Goal: Task Accomplishment & Management: Manage account settings

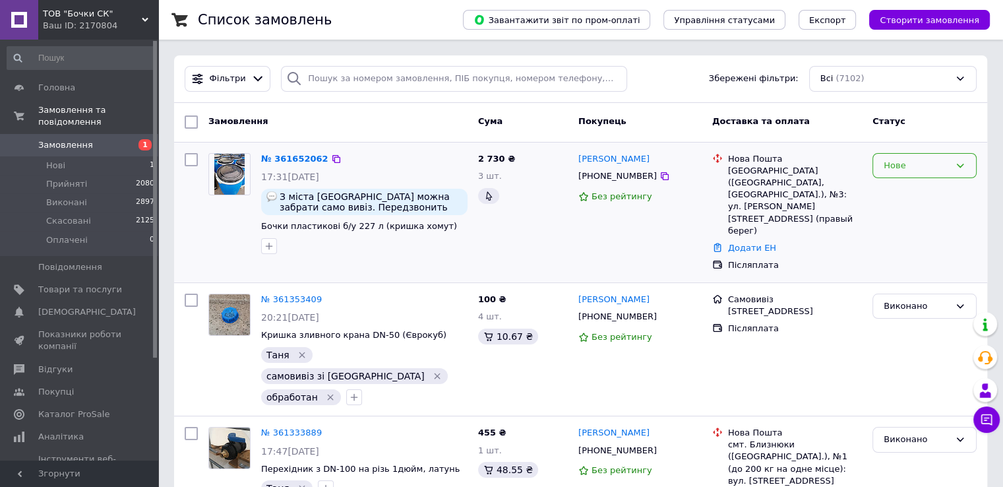
click at [962, 166] on icon at bounding box center [960, 165] width 11 height 11
drag, startPoint x: 923, startPoint y: 188, endPoint x: 910, endPoint y: 191, distance: 13.5
click at [922, 188] on li "Прийнято" at bounding box center [924, 193] width 103 height 24
click at [660, 178] on icon at bounding box center [665, 176] width 11 height 11
click at [325, 158] on icon at bounding box center [330, 159] width 11 height 11
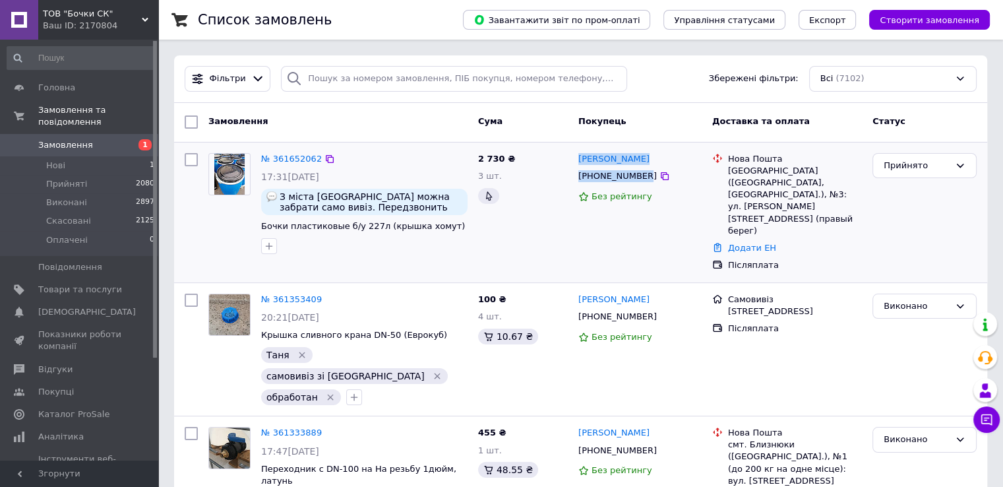
drag, startPoint x: 639, startPoint y: 177, endPoint x: 576, endPoint y: 164, distance: 64.2
click at [576, 164] on div "[PERSON_NAME] [PHONE_NUMBER] Без рейтингу" at bounding box center [640, 212] width 134 height 129
copy div "[PERSON_NAME] [PHONE_NUMBER]"
click at [289, 157] on link "№ 361652062" at bounding box center [291, 159] width 61 height 10
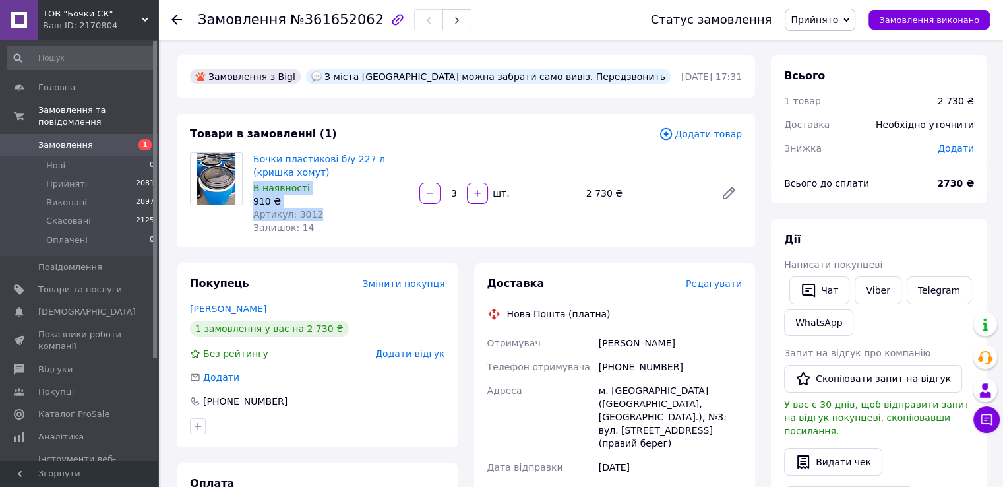
drag, startPoint x: 310, startPoint y: 212, endPoint x: 248, endPoint y: 189, distance: 66.2
click at [248, 189] on div "Бочки пластикові б/у 227 л (кришка хомут) В наявності 910 ₴ Артикул: 3012 Залиш…" at bounding box center [331, 193] width 166 height 87
copy div "В наявності 910 ₴ Артикул: 3012"
click at [177, 22] on icon at bounding box center [177, 20] width 11 height 11
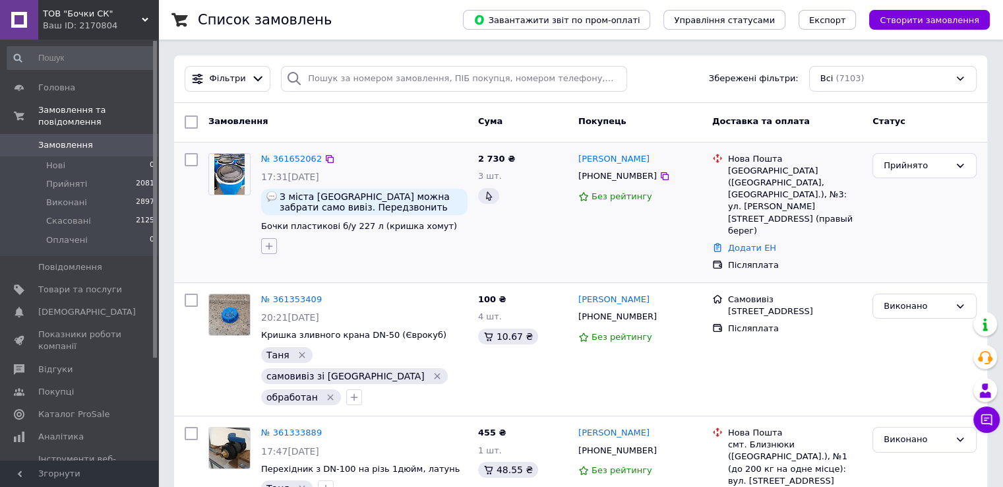
click at [270, 247] on icon "button" at bounding box center [269, 246] width 11 height 11
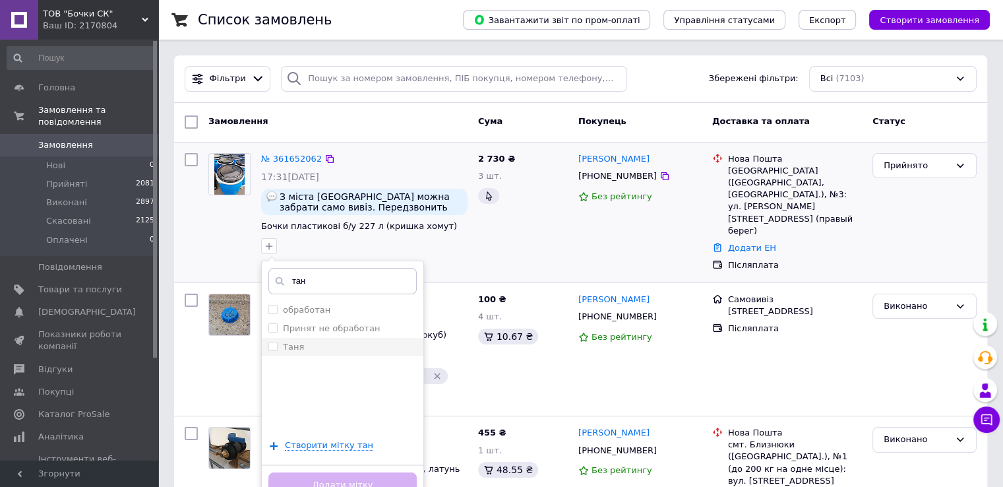
type input "тан"
click at [291, 346] on label "Таня" at bounding box center [293, 347] width 21 height 10
checkbox input "true"
drag, startPoint x: 352, startPoint y: 480, endPoint x: 344, endPoint y: 428, distance: 52.1
click at [352, 478] on button "Додати мітку" at bounding box center [342, 485] width 148 height 26
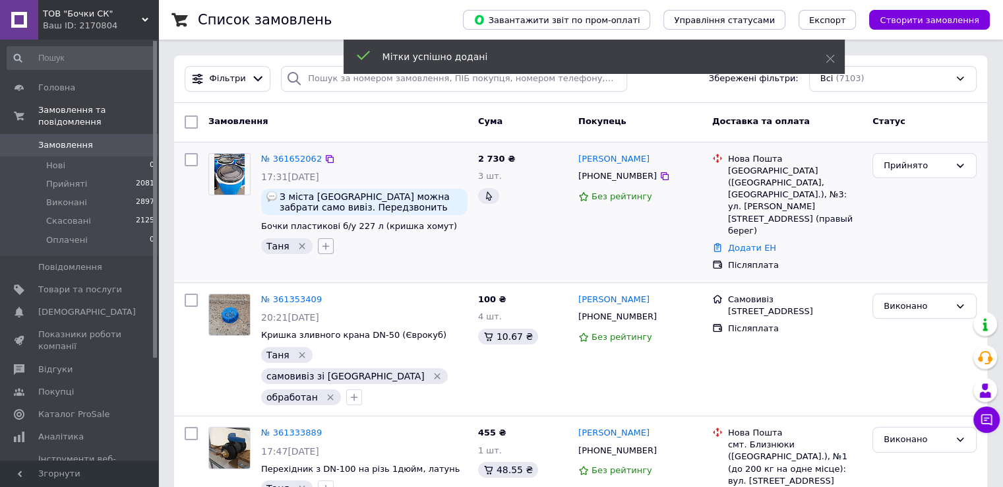
click at [322, 243] on icon "button" at bounding box center [325, 246] width 7 height 7
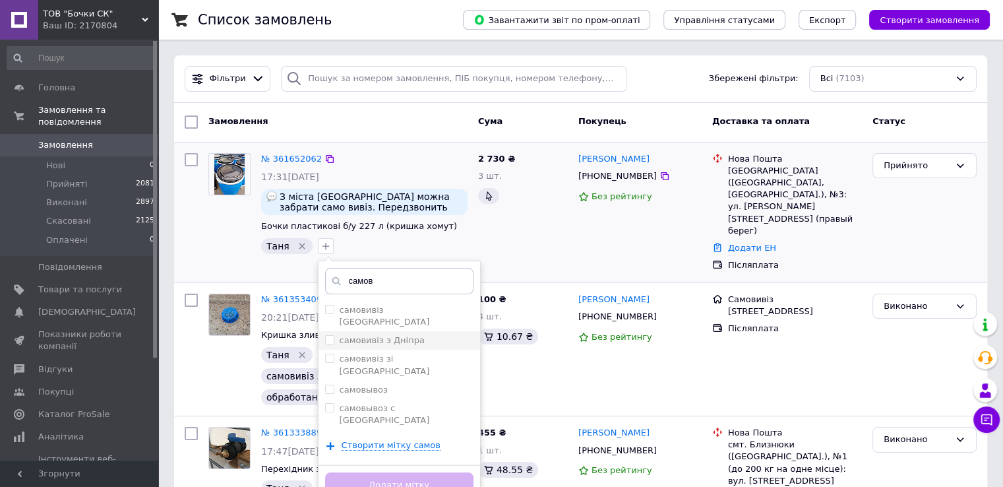
type input "самов"
click at [361, 335] on label "самовивіз з Дніпра" at bounding box center [382, 340] width 85 height 10
checkbox input "true"
click at [421, 477] on button "Додати мітку" at bounding box center [399, 485] width 148 height 26
